Goal: Transaction & Acquisition: Book appointment/travel/reservation

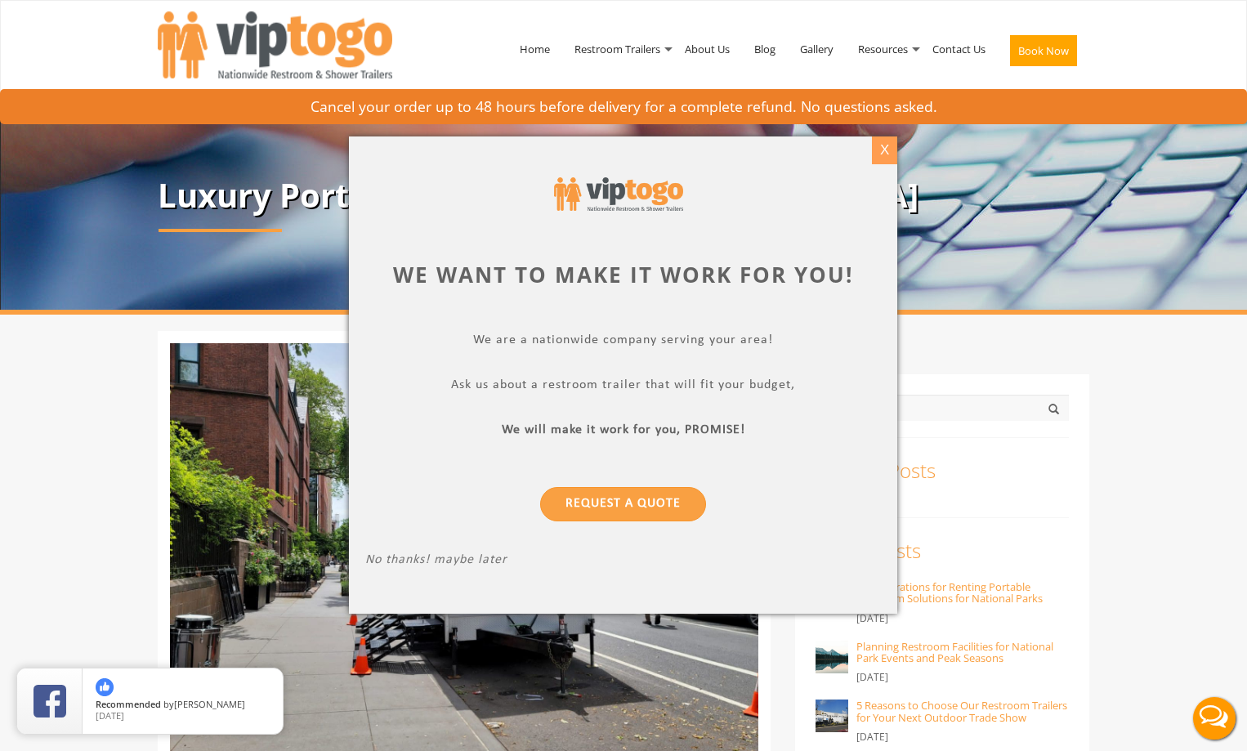
click at [886, 148] on div "X" at bounding box center [884, 150] width 25 height 28
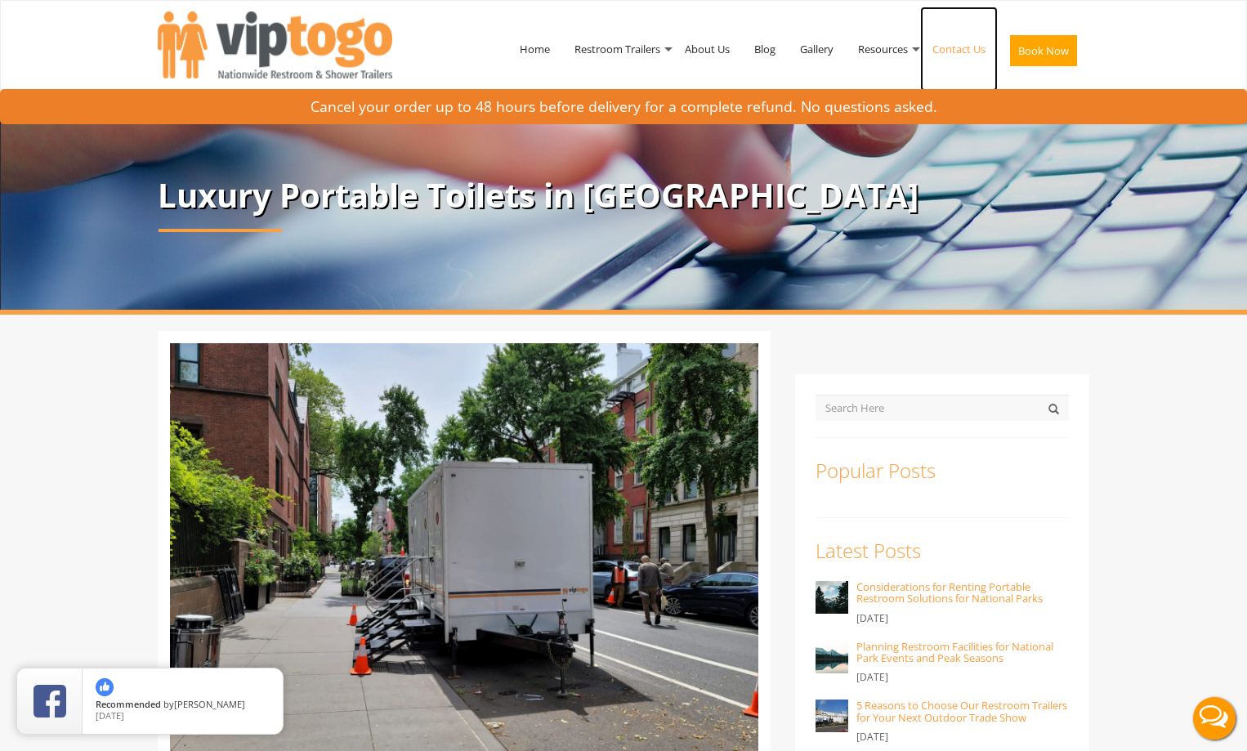
click at [950, 50] on link "Contact Us" at bounding box center [959, 49] width 78 height 85
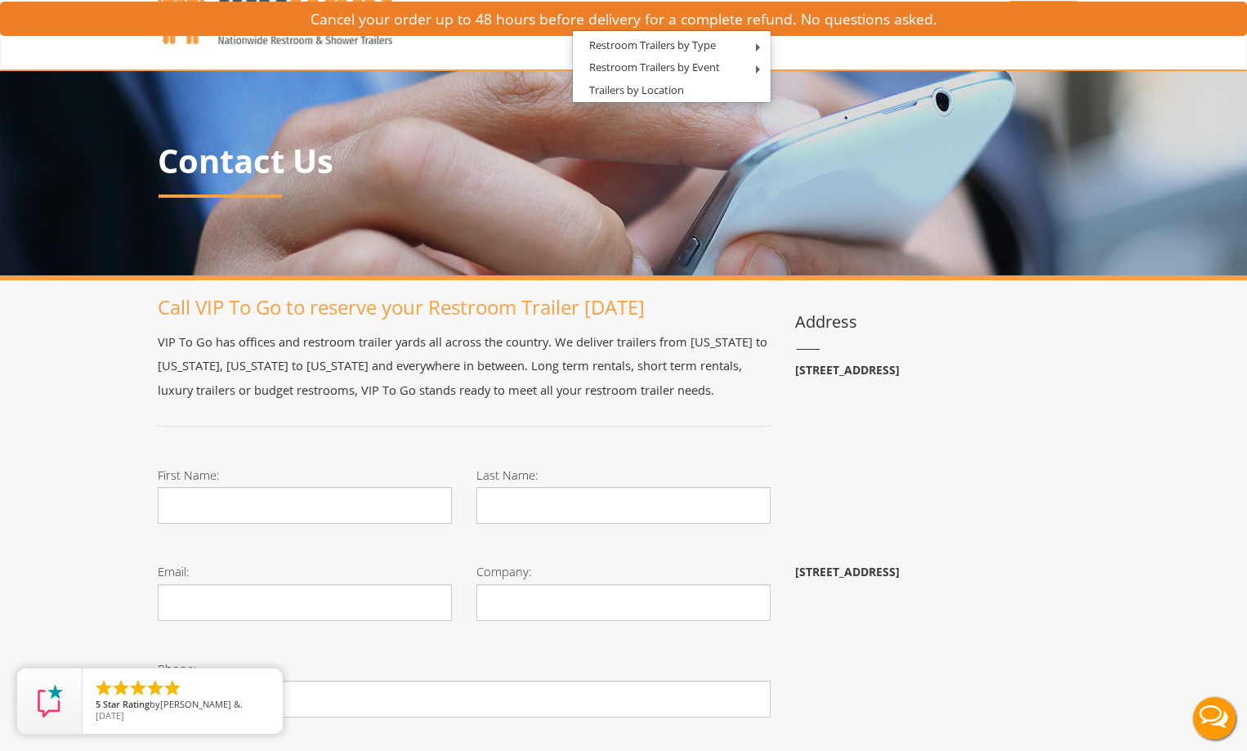
scroll to position [33, 0]
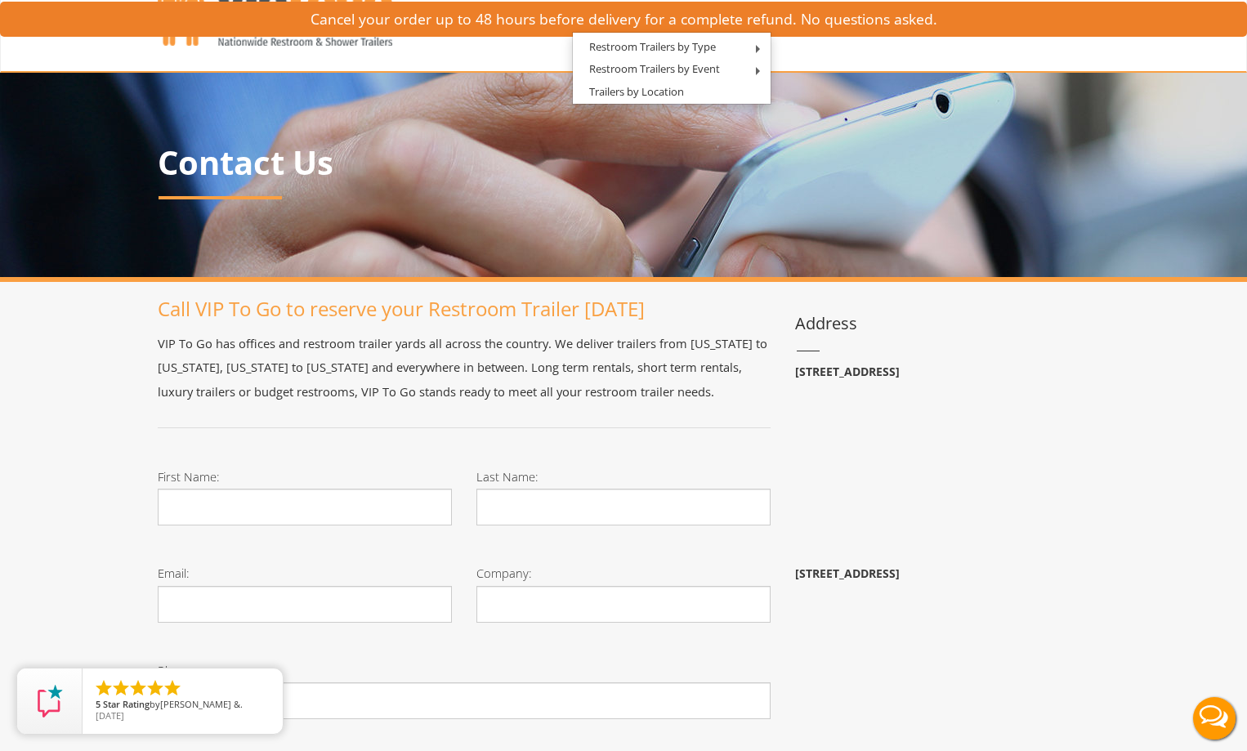
click at [879, 378] on b "21 Van Natta Dr, Ringwood, NJ 07456" at bounding box center [847, 372] width 105 height 16
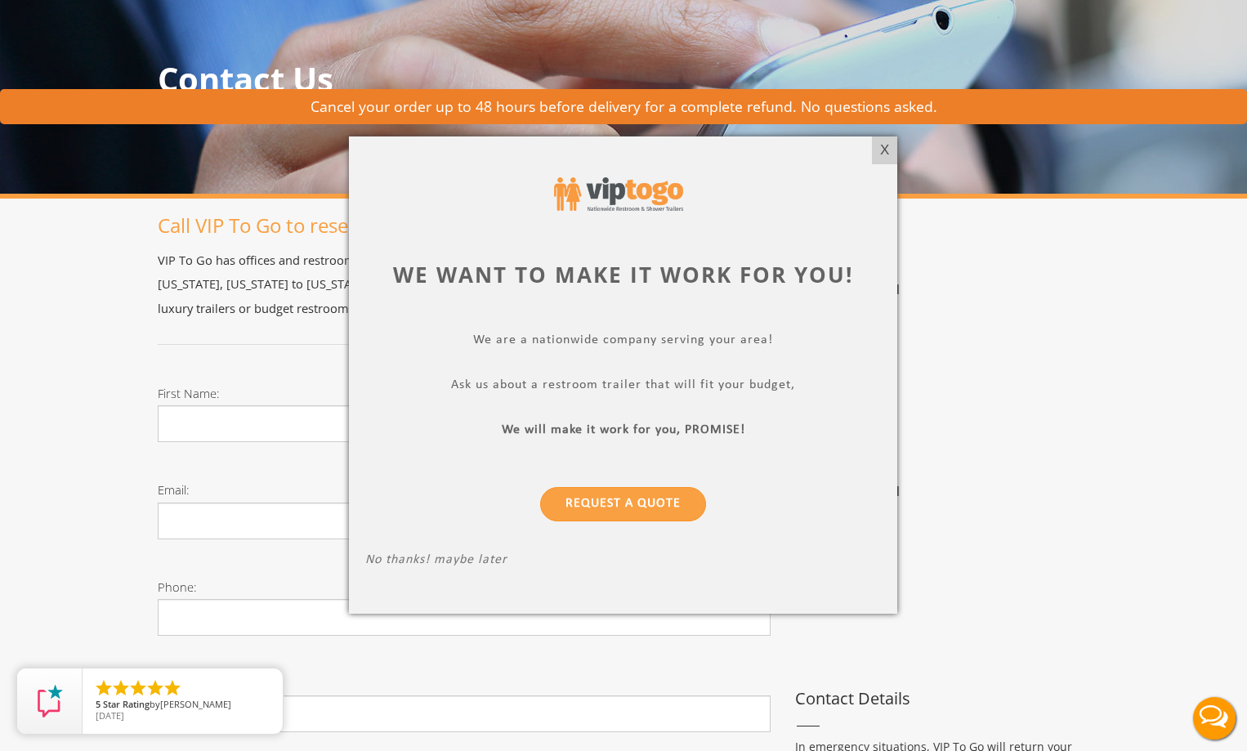
scroll to position [0, 0]
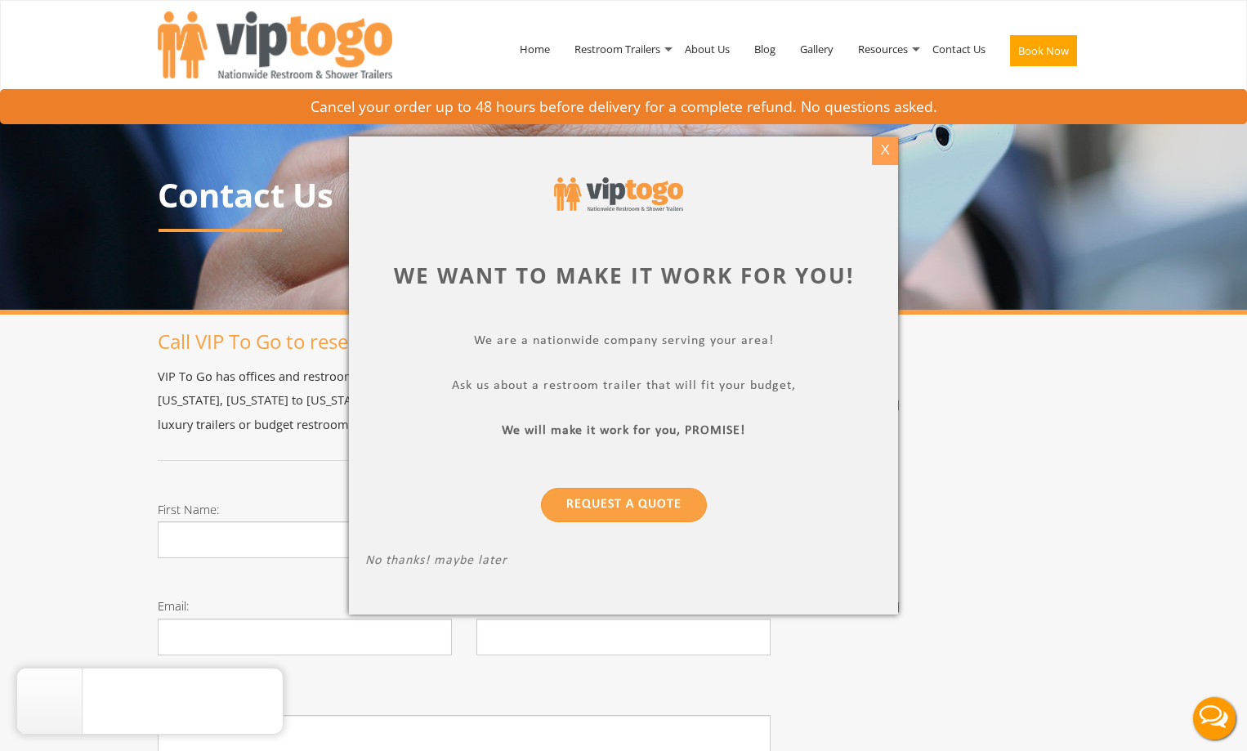
click at [885, 148] on div "X" at bounding box center [884, 150] width 25 height 28
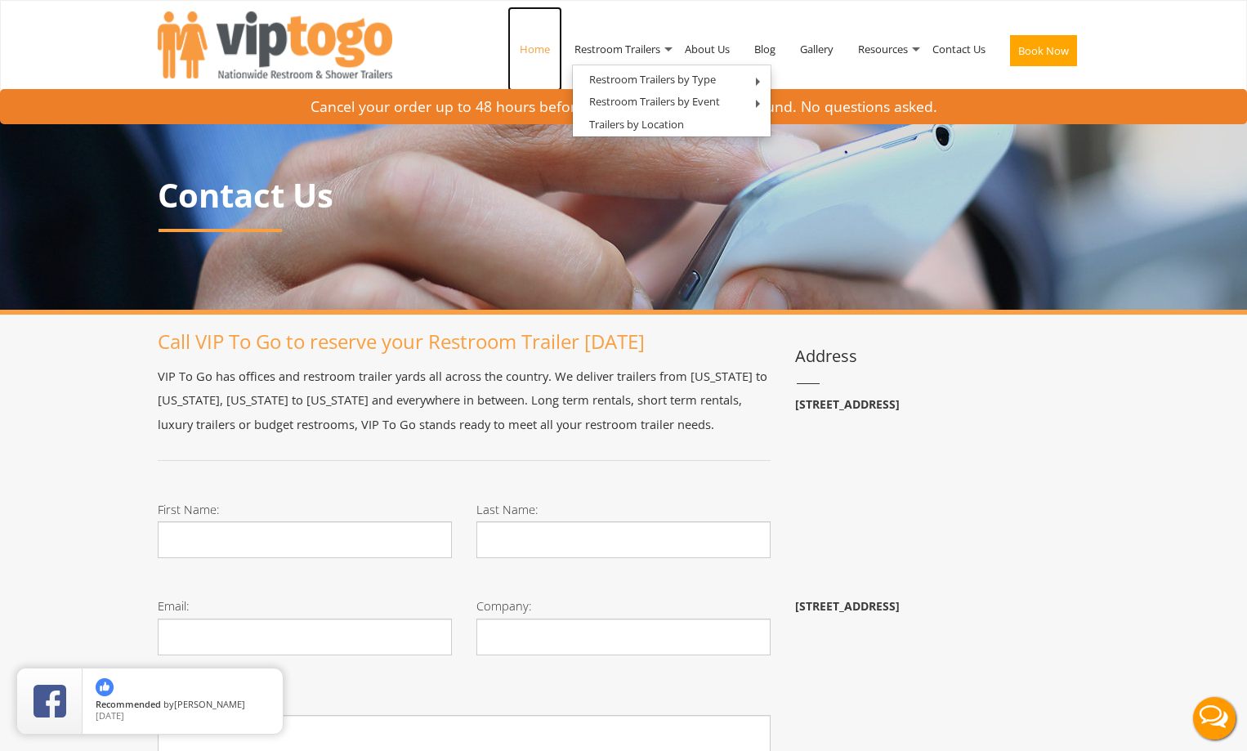
click at [526, 51] on link "Home" at bounding box center [535, 49] width 55 height 85
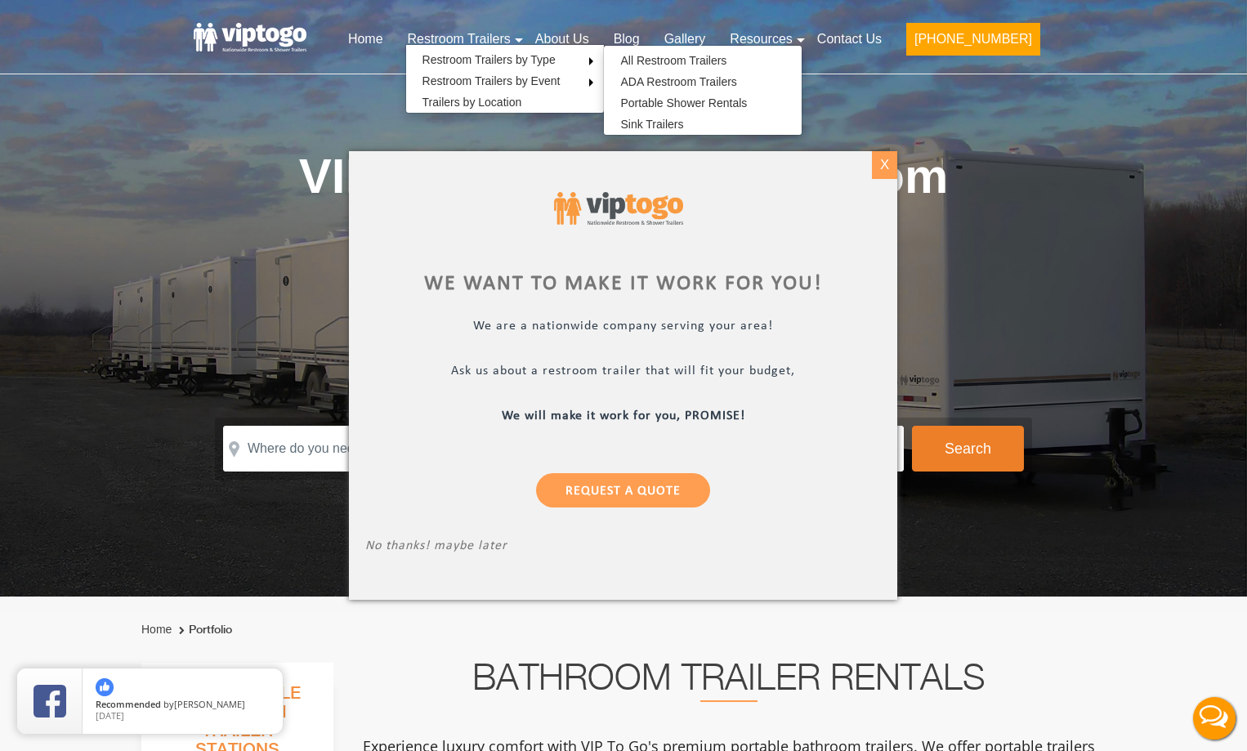
click at [885, 164] on div "X" at bounding box center [884, 165] width 25 height 28
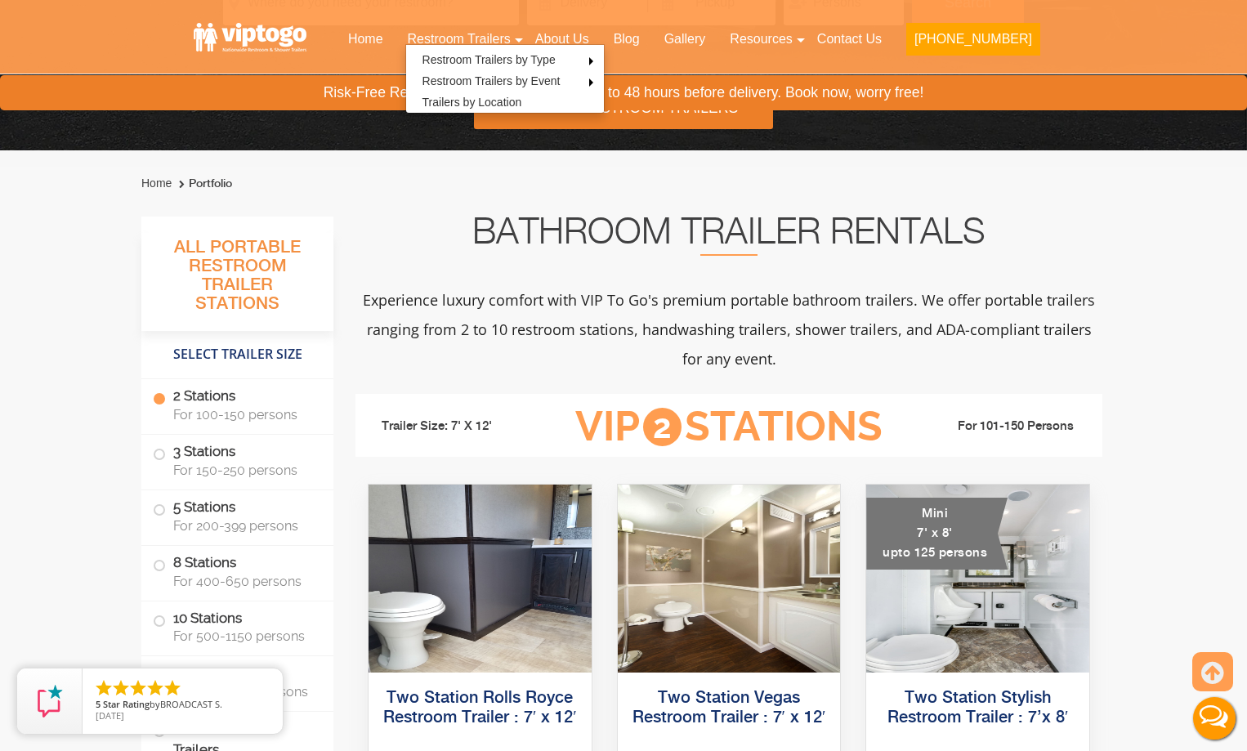
scroll to position [572, 0]
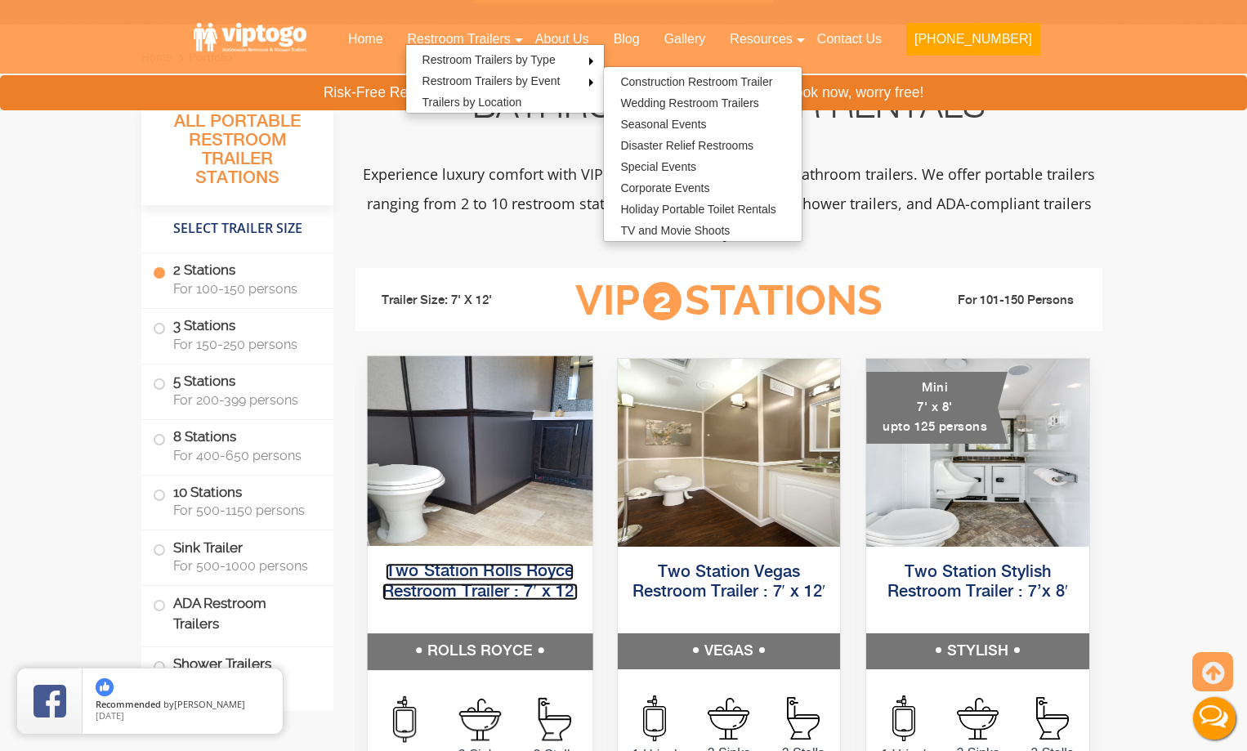
click at [441, 584] on link "Two Station Rolls Royce Restroom Trailer : 7′ x 12′" at bounding box center [479, 581] width 195 height 37
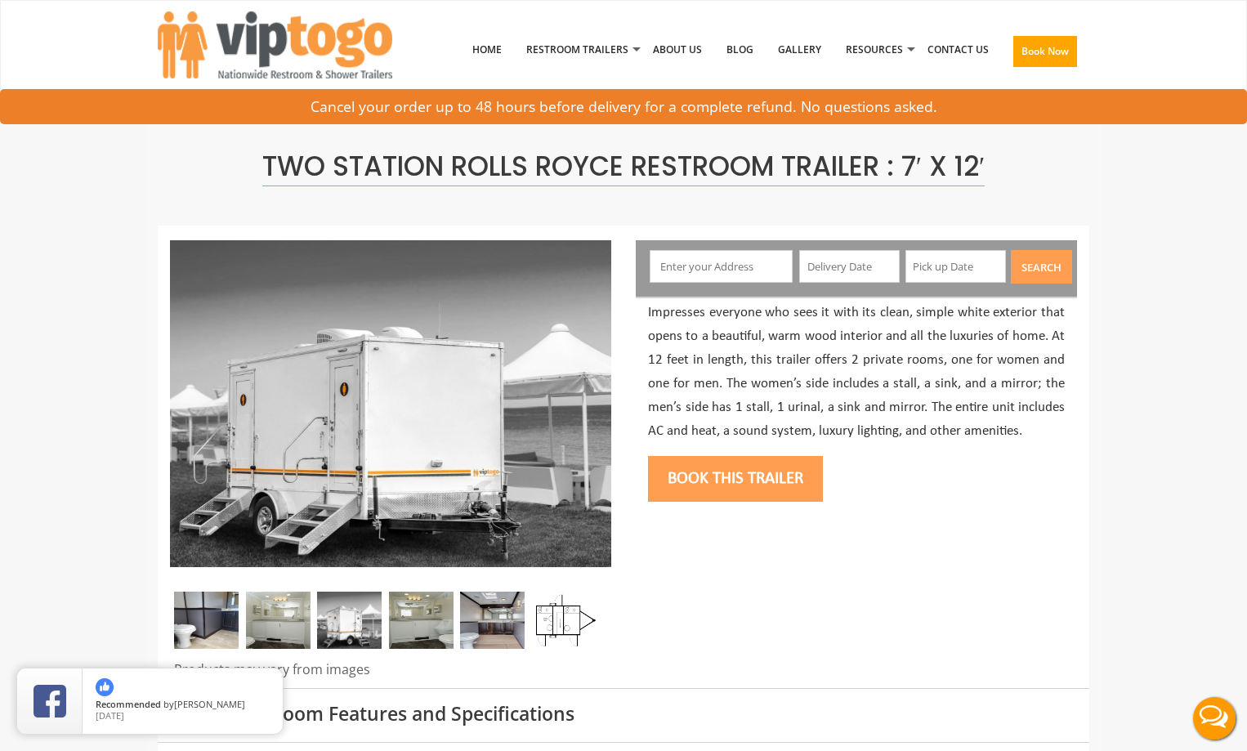
click at [742, 488] on button "Book this trailer" at bounding box center [735, 479] width 175 height 46
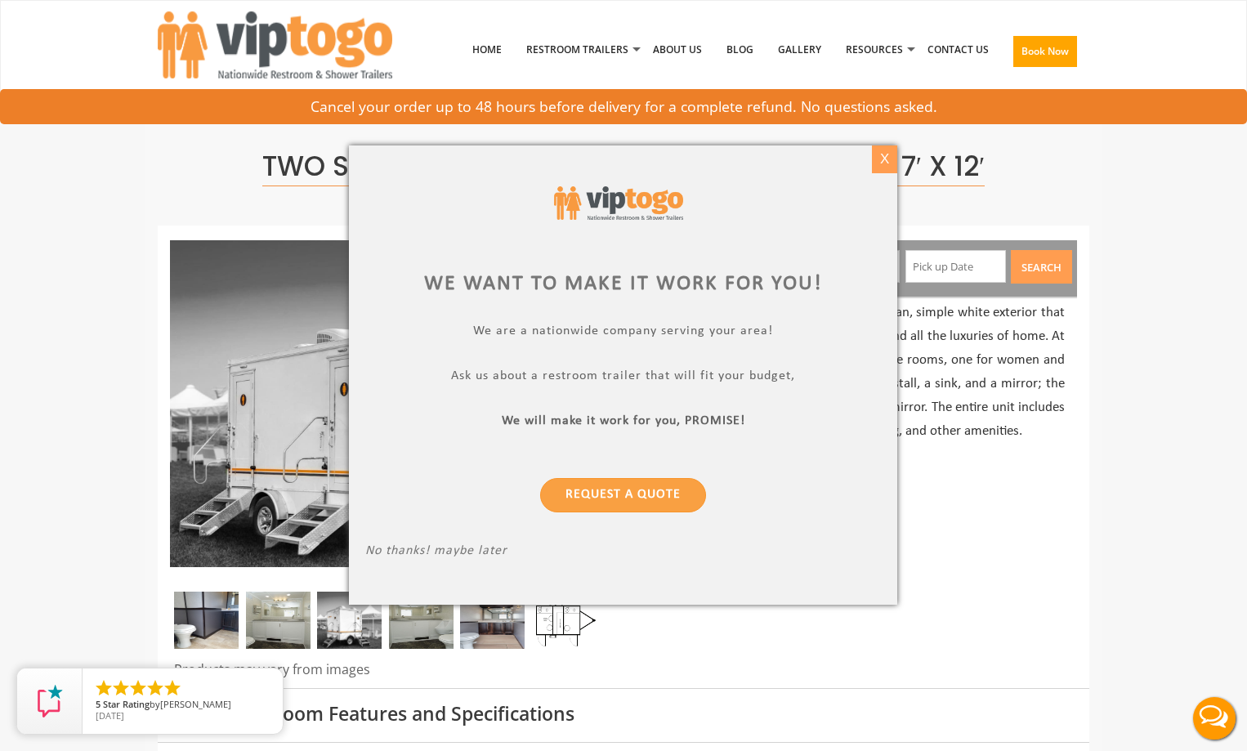
click at [895, 159] on div "X" at bounding box center [884, 159] width 25 height 28
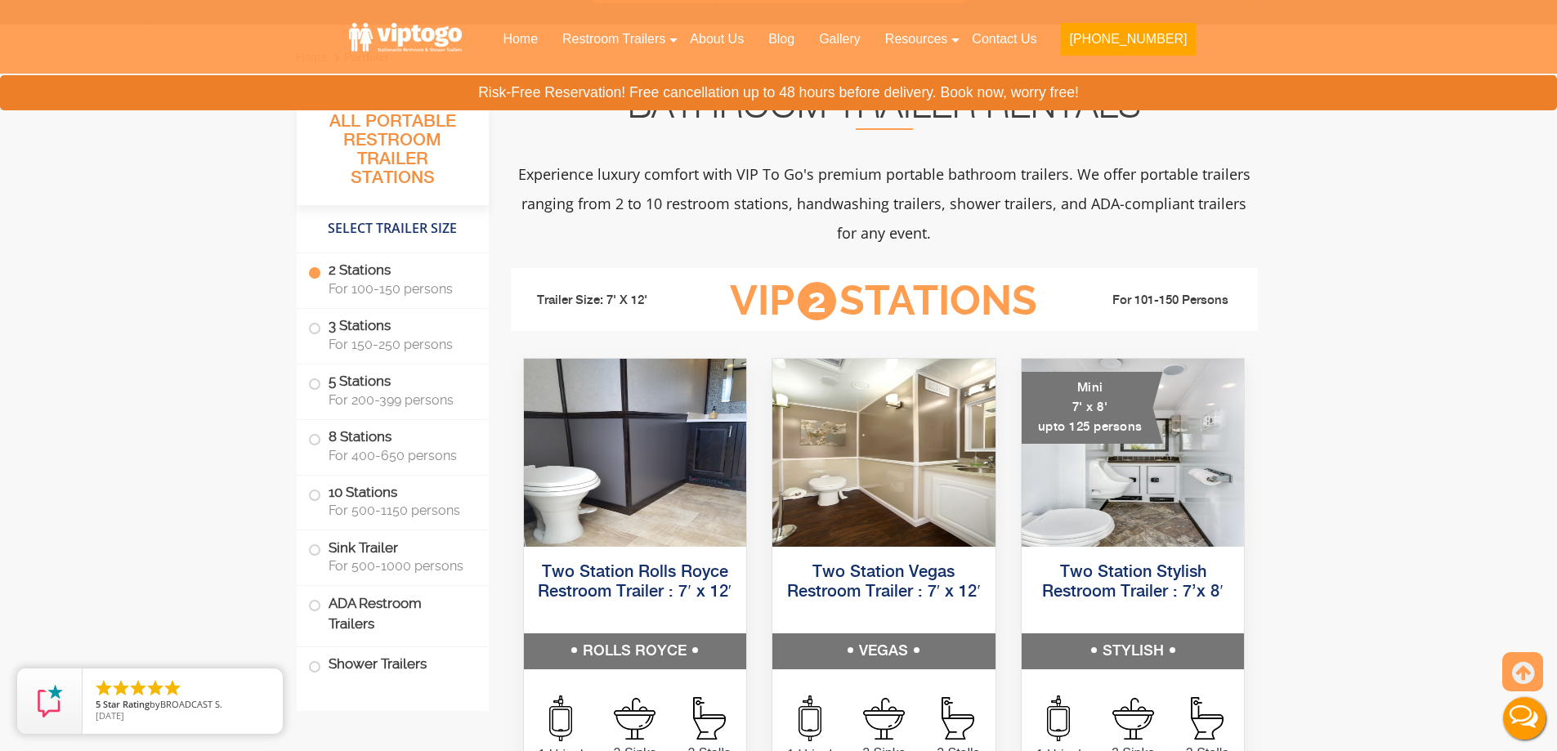
scroll to position [736, 0]
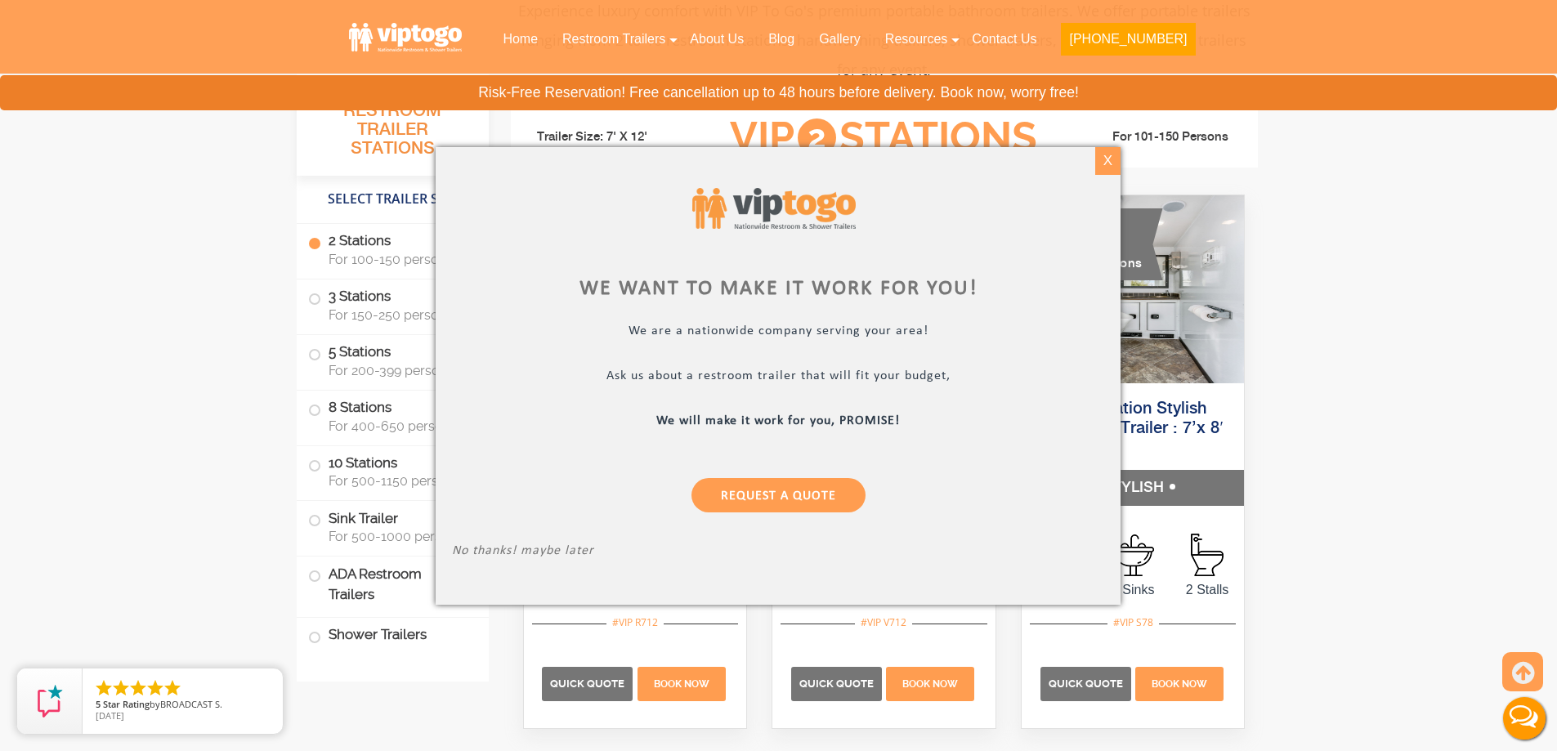
click at [1104, 159] on div "X" at bounding box center [1107, 161] width 25 height 28
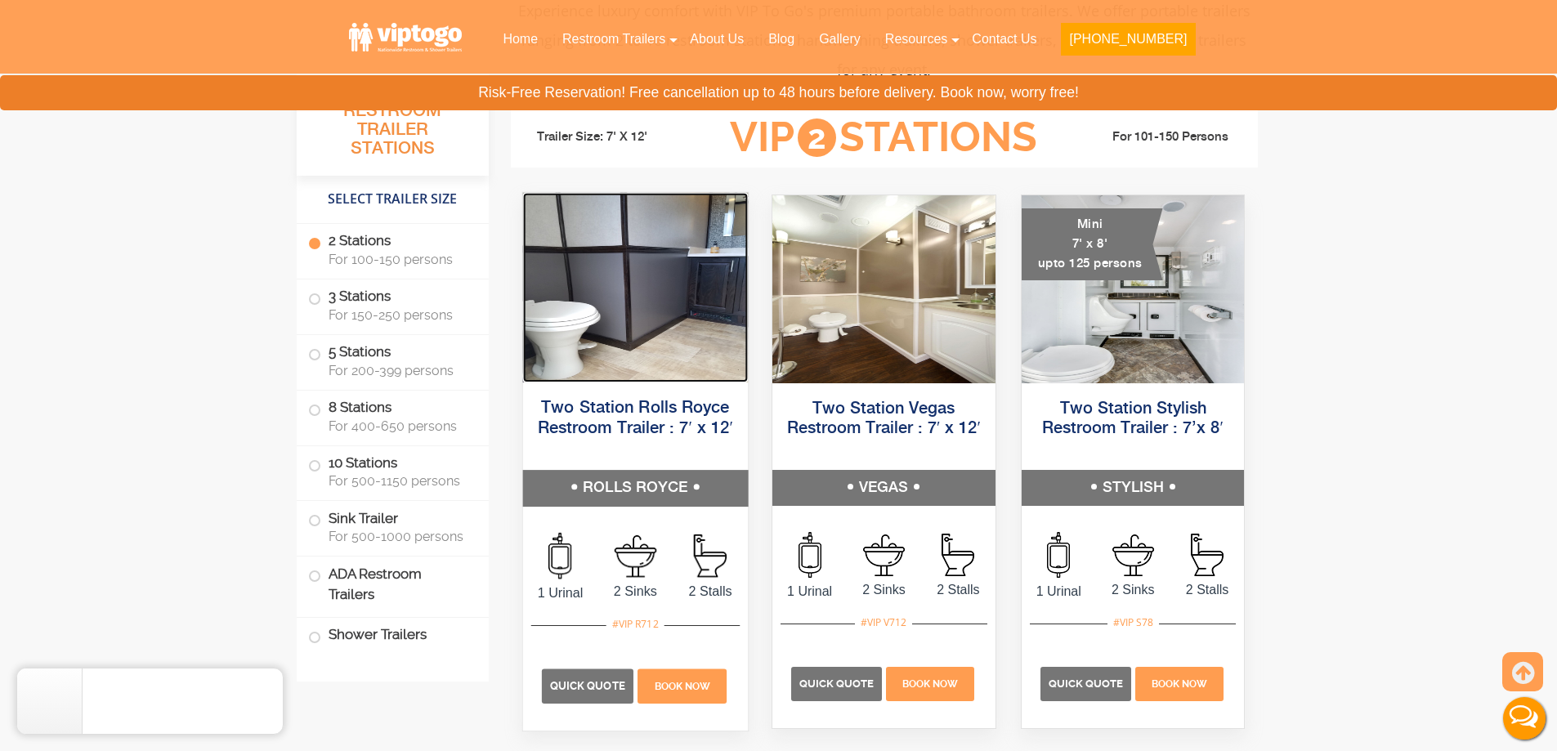
click at [676, 319] on img at bounding box center [634, 288] width 225 height 190
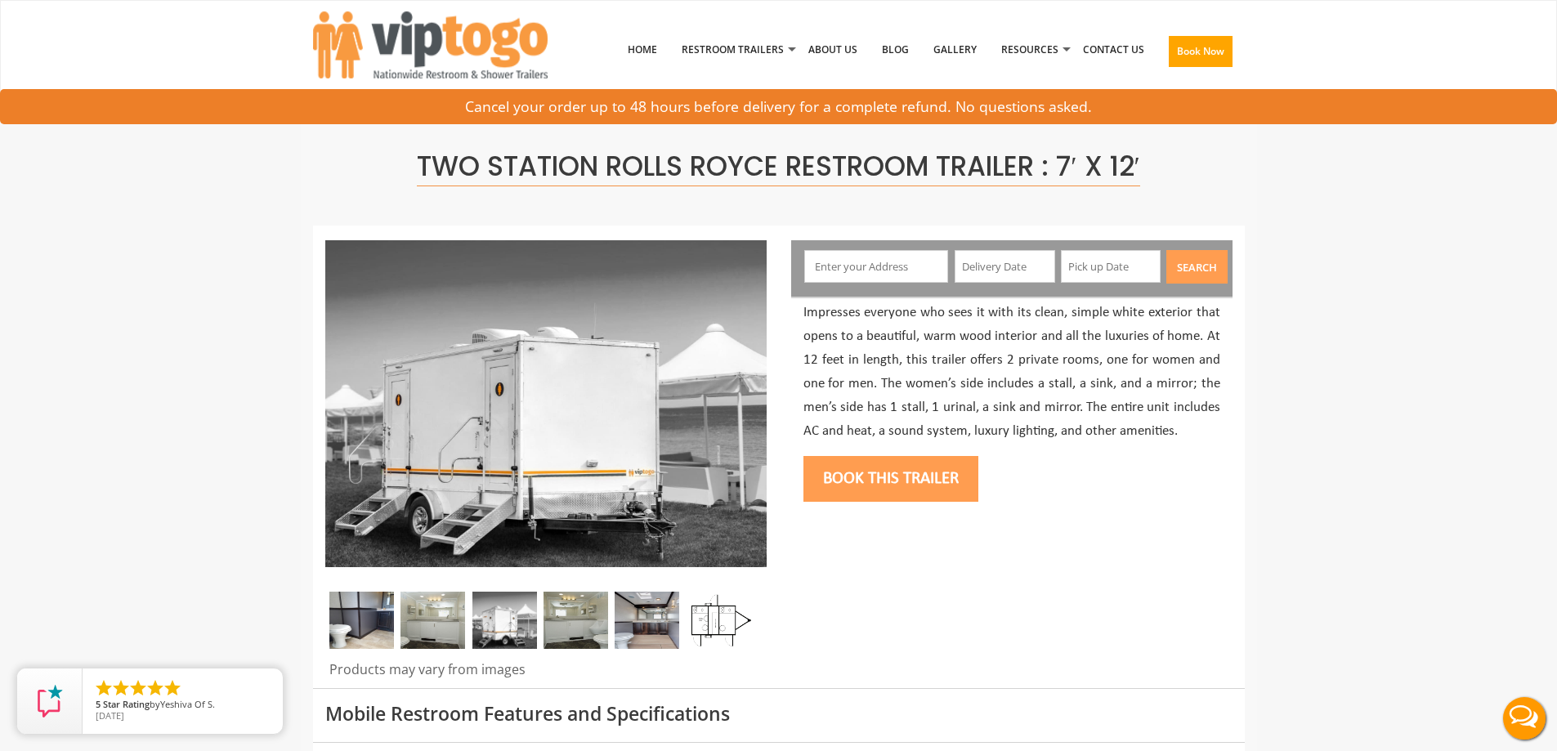
click at [365, 628] on img at bounding box center [361, 620] width 65 height 57
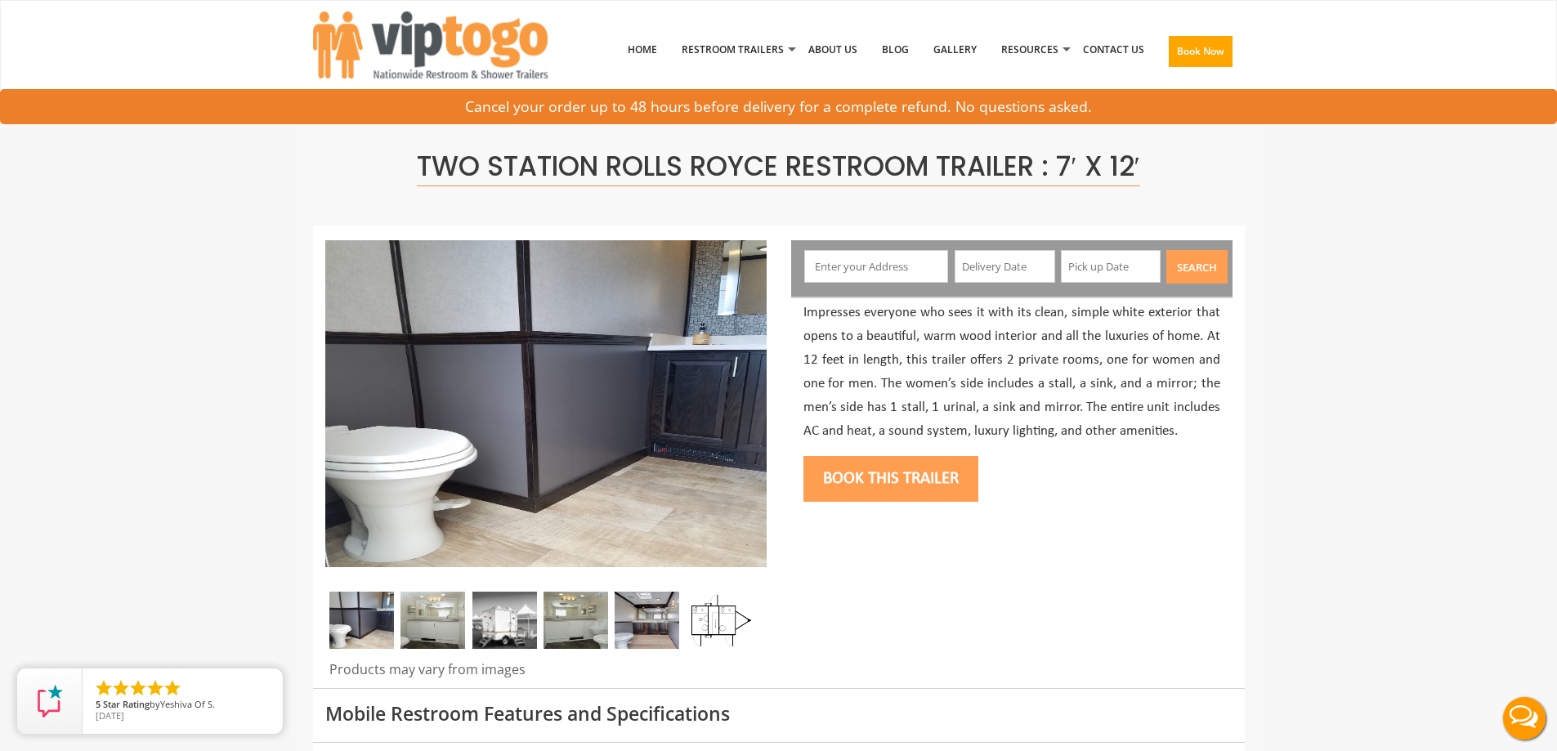
click at [435, 617] on img at bounding box center [432, 620] width 65 height 57
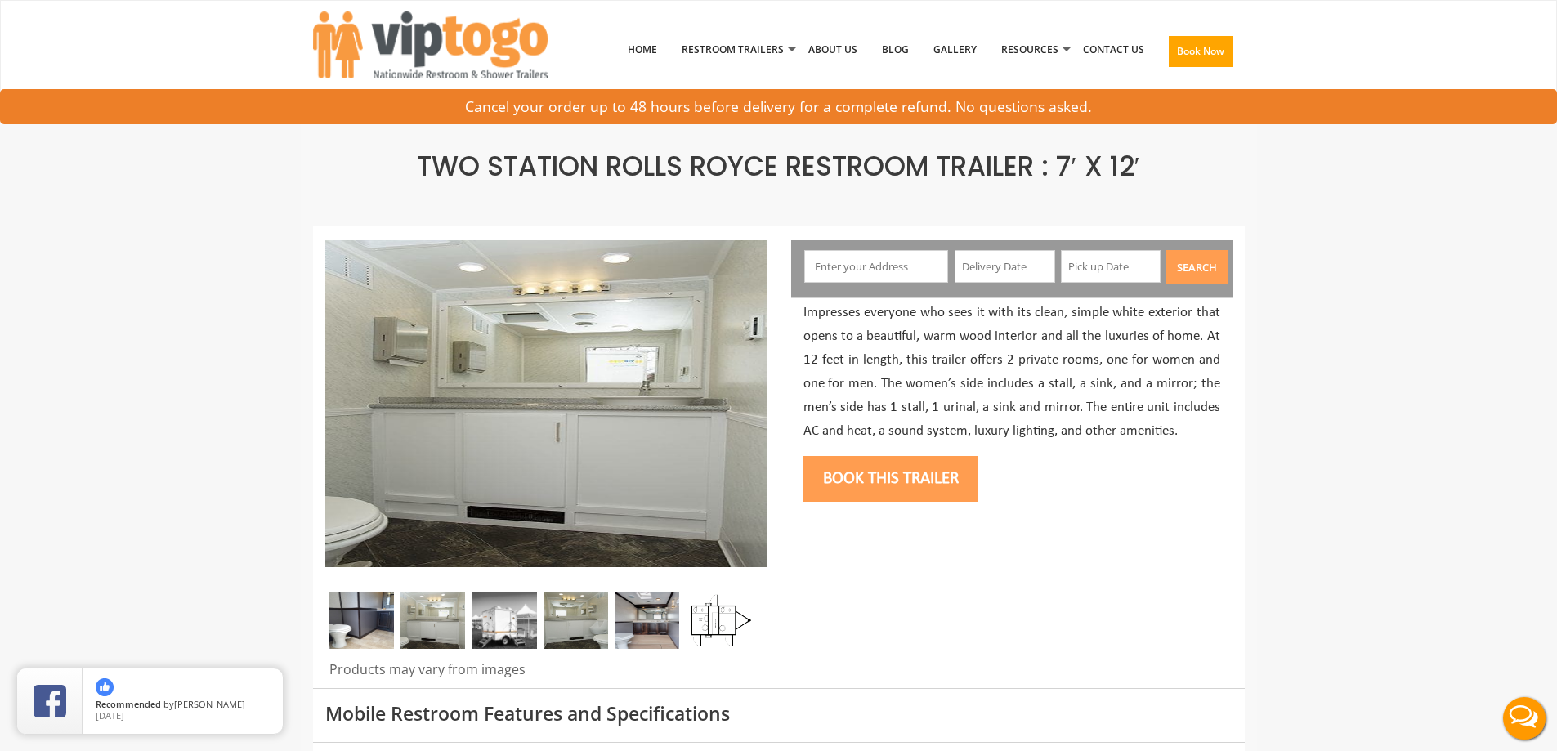
click at [493, 633] on img at bounding box center [504, 620] width 65 height 57
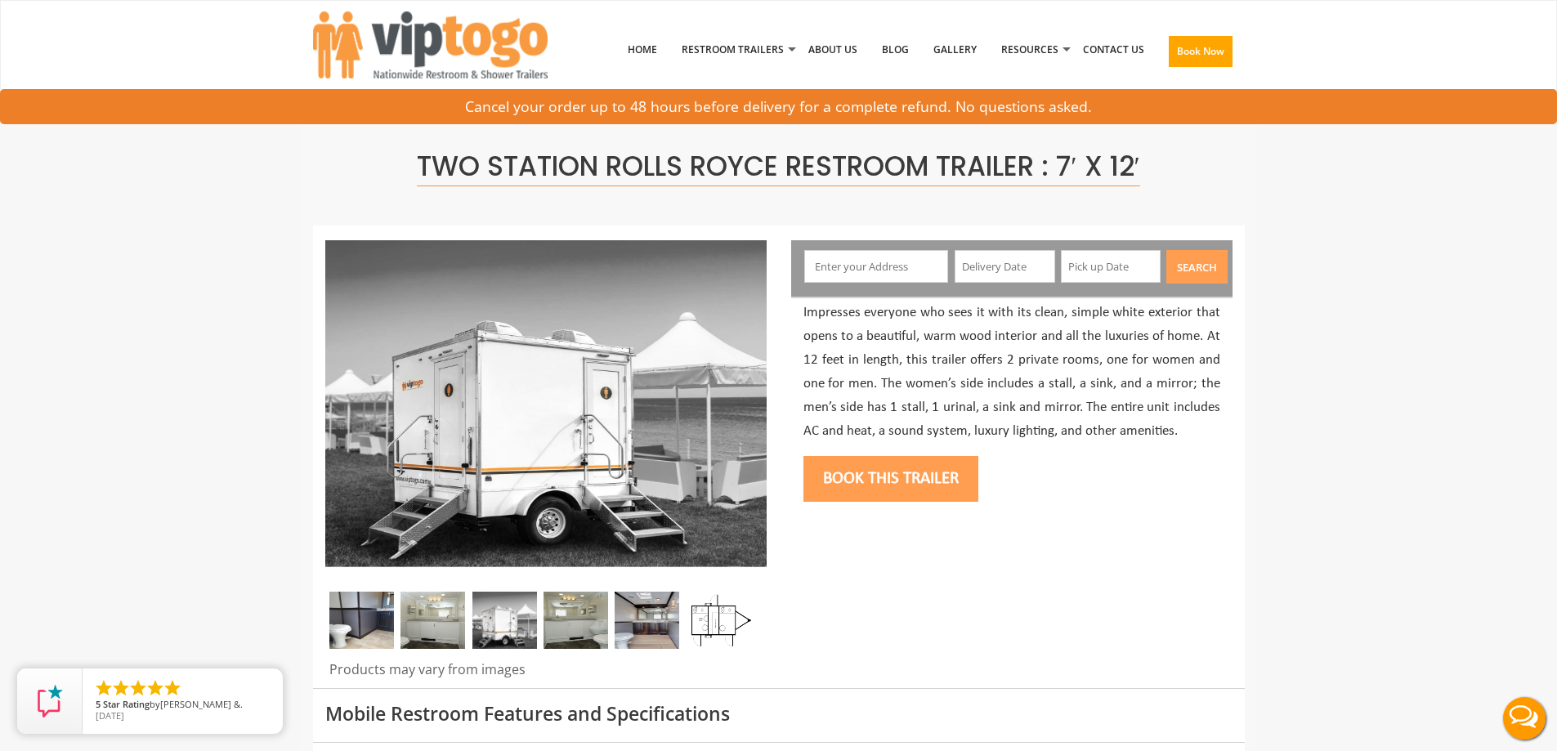
click at [563, 624] on img at bounding box center [575, 620] width 65 height 57
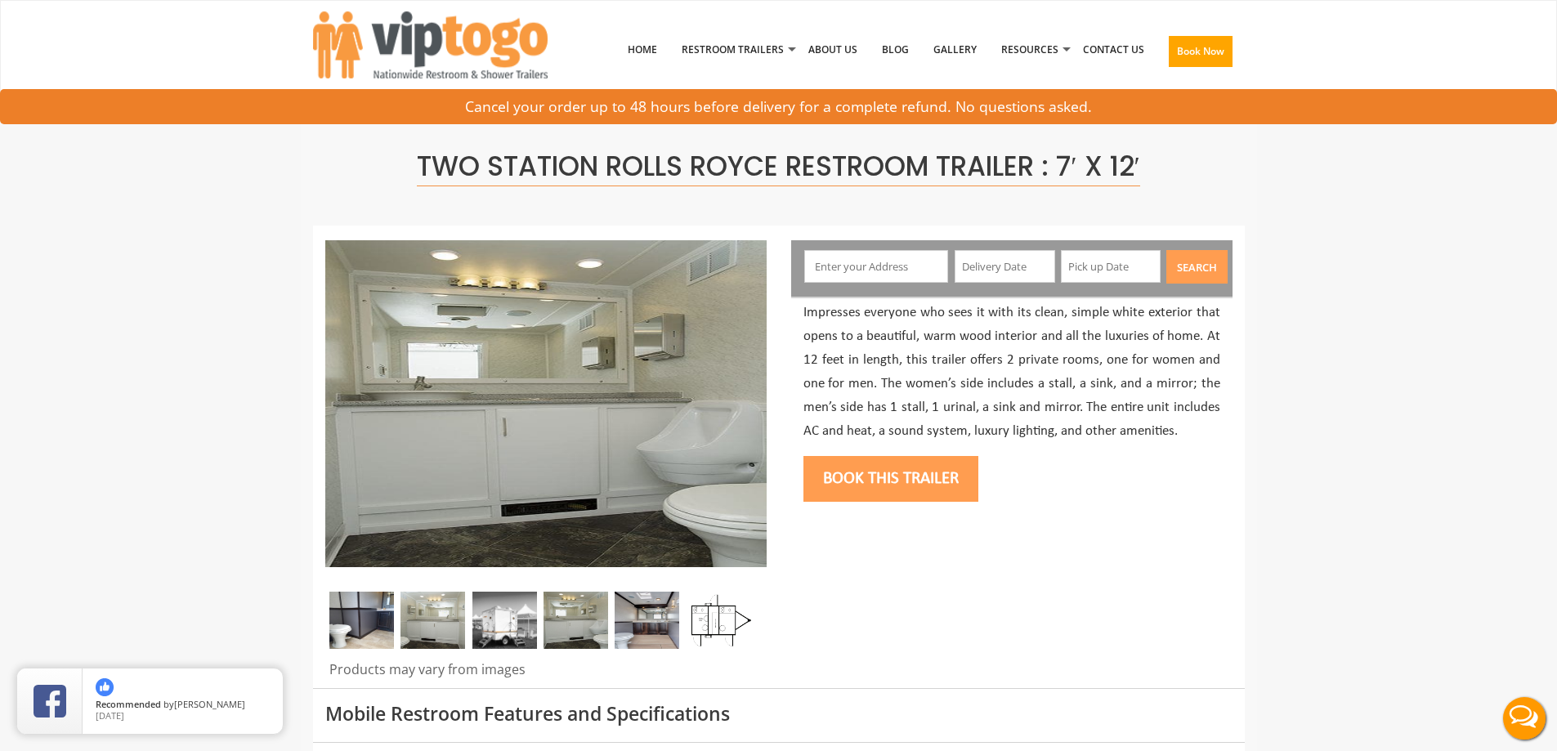
click at [641, 615] on img at bounding box center [647, 620] width 65 height 57
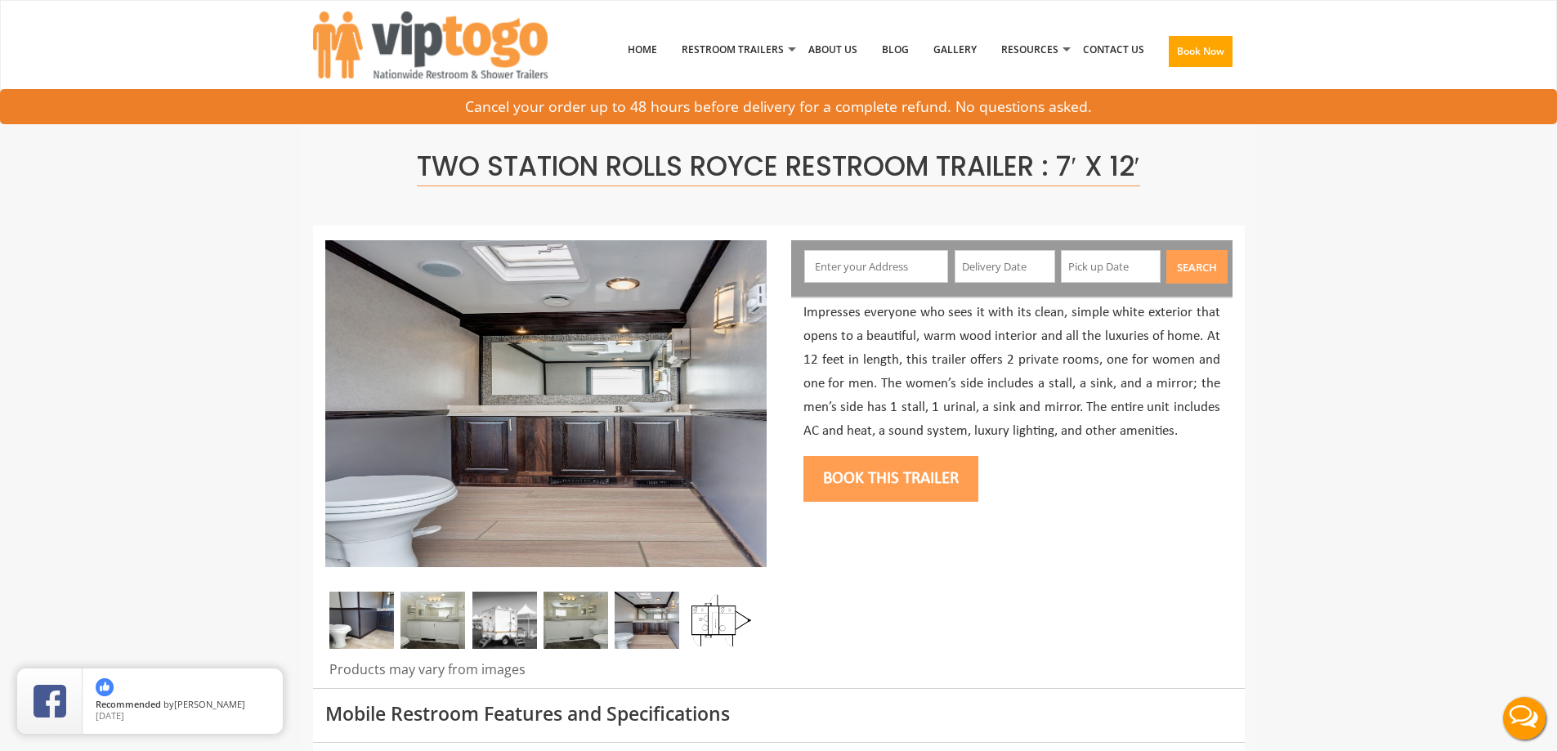
click at [719, 624] on img at bounding box center [719, 620] width 65 height 57
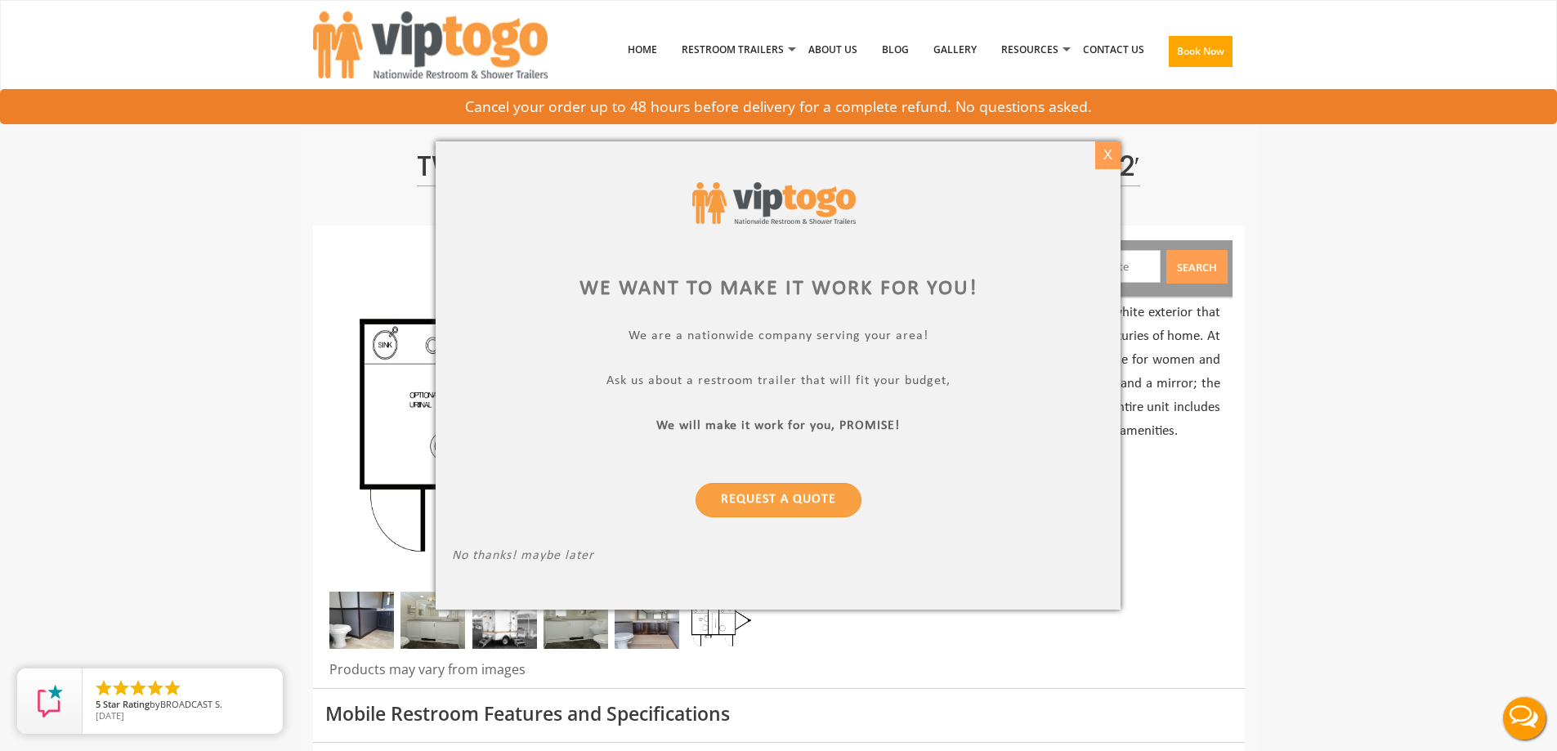
click at [1116, 156] on div "X" at bounding box center [1107, 155] width 25 height 28
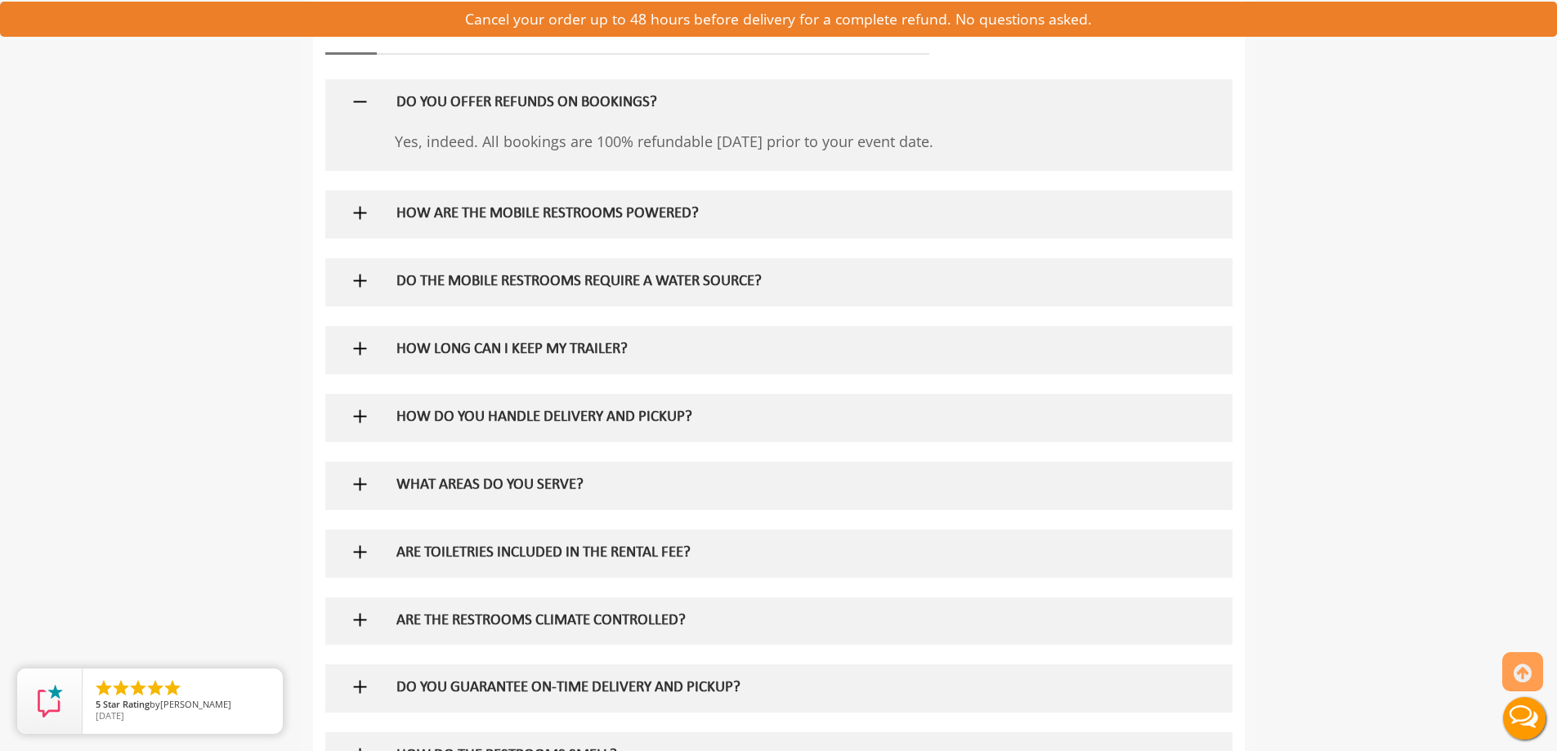
scroll to position [82, 0]
